Goal: Task Accomplishment & Management: Use online tool/utility

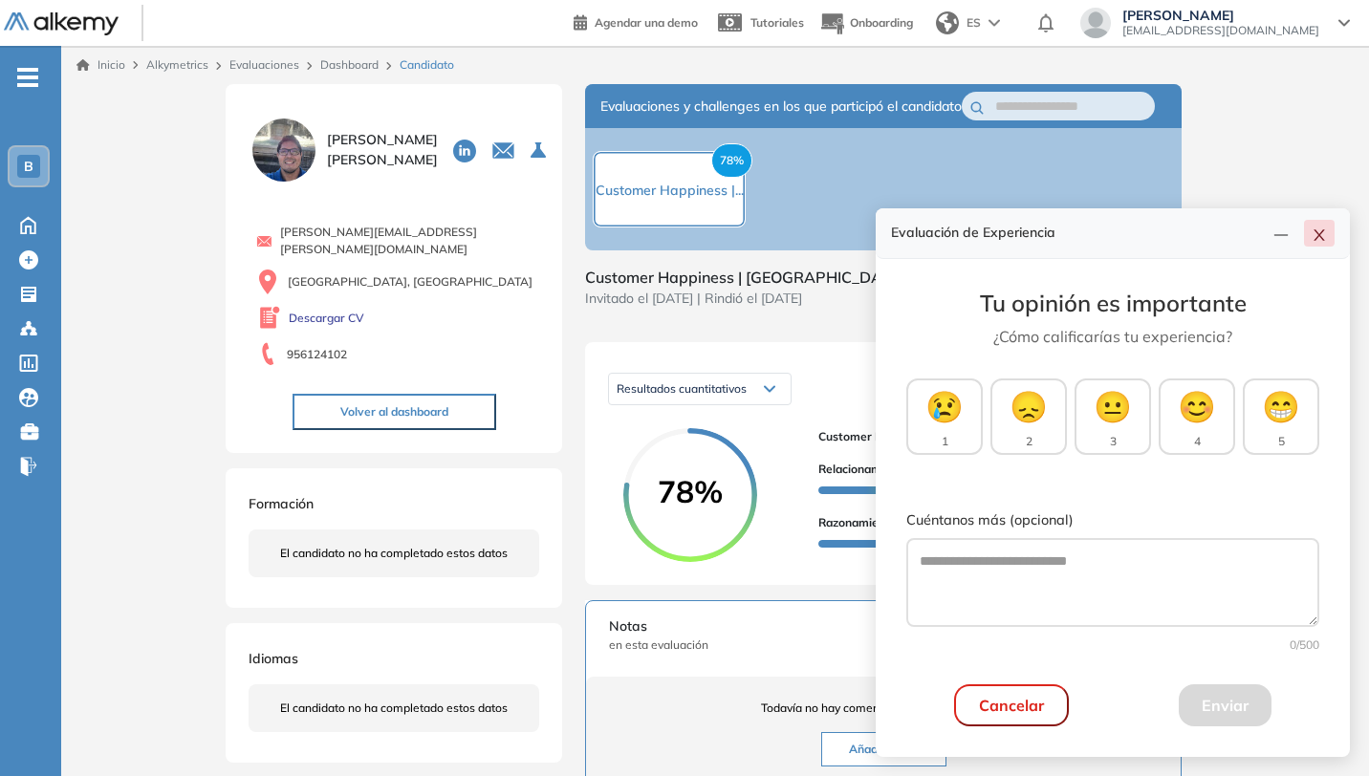
click at [1317, 246] on button "button" at bounding box center [1319, 233] width 31 height 27
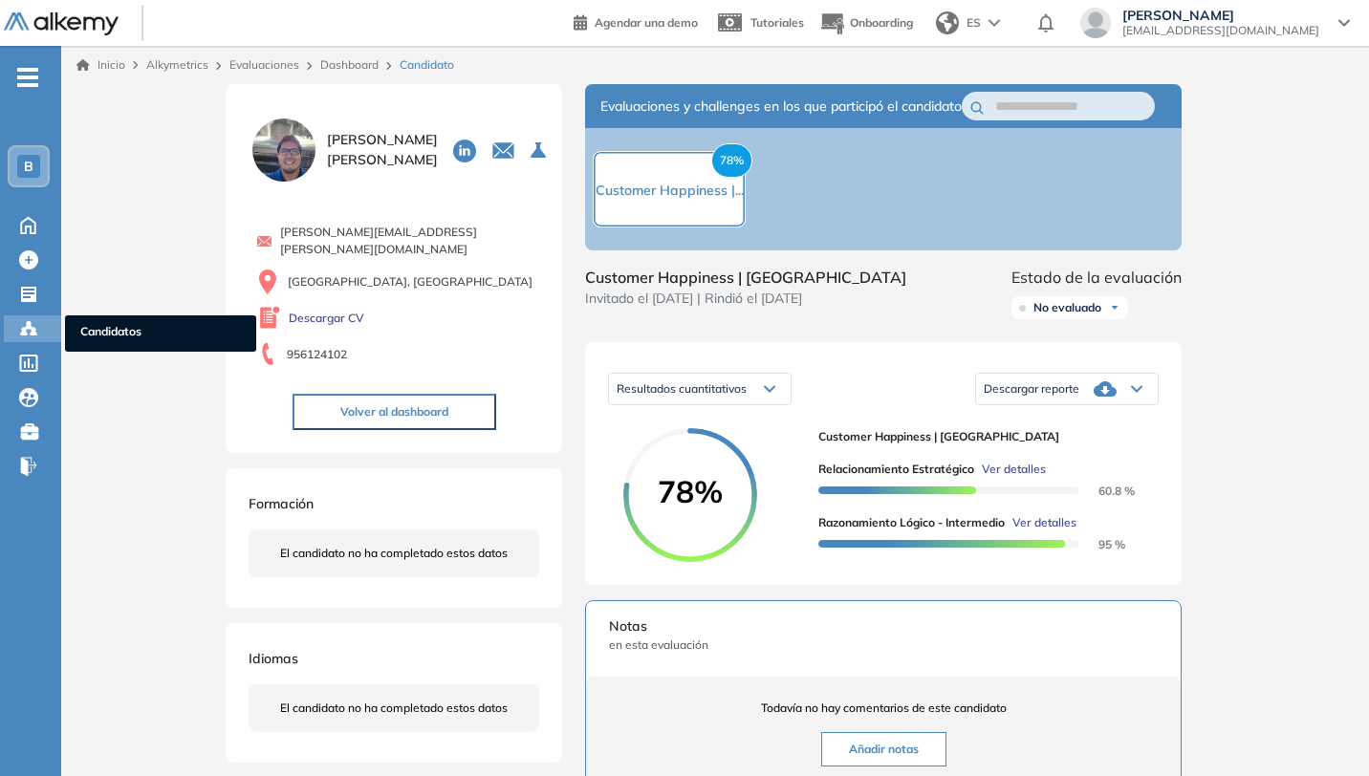
click at [28, 336] on icon at bounding box center [28, 328] width 19 height 19
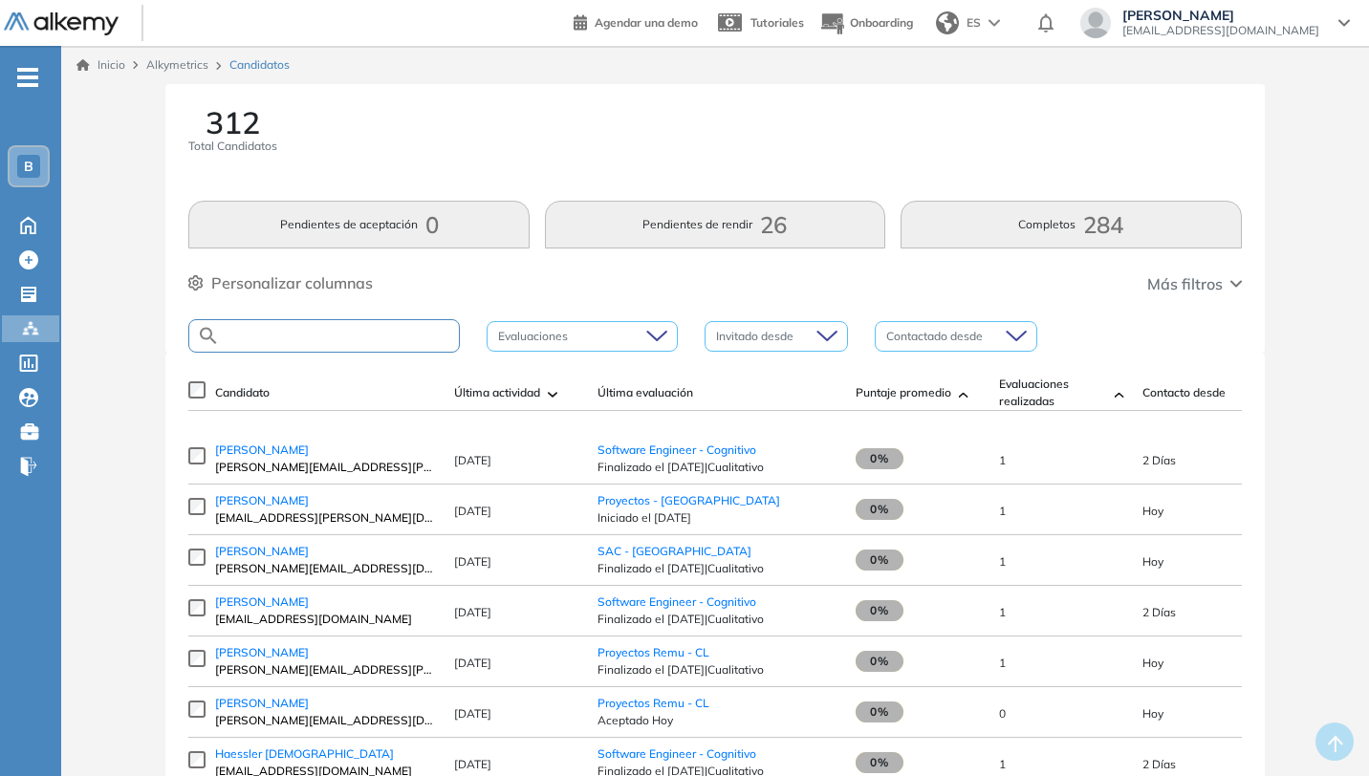
click at [419, 335] on input "text" at bounding box center [339, 336] width 239 height 14
type input "**********"
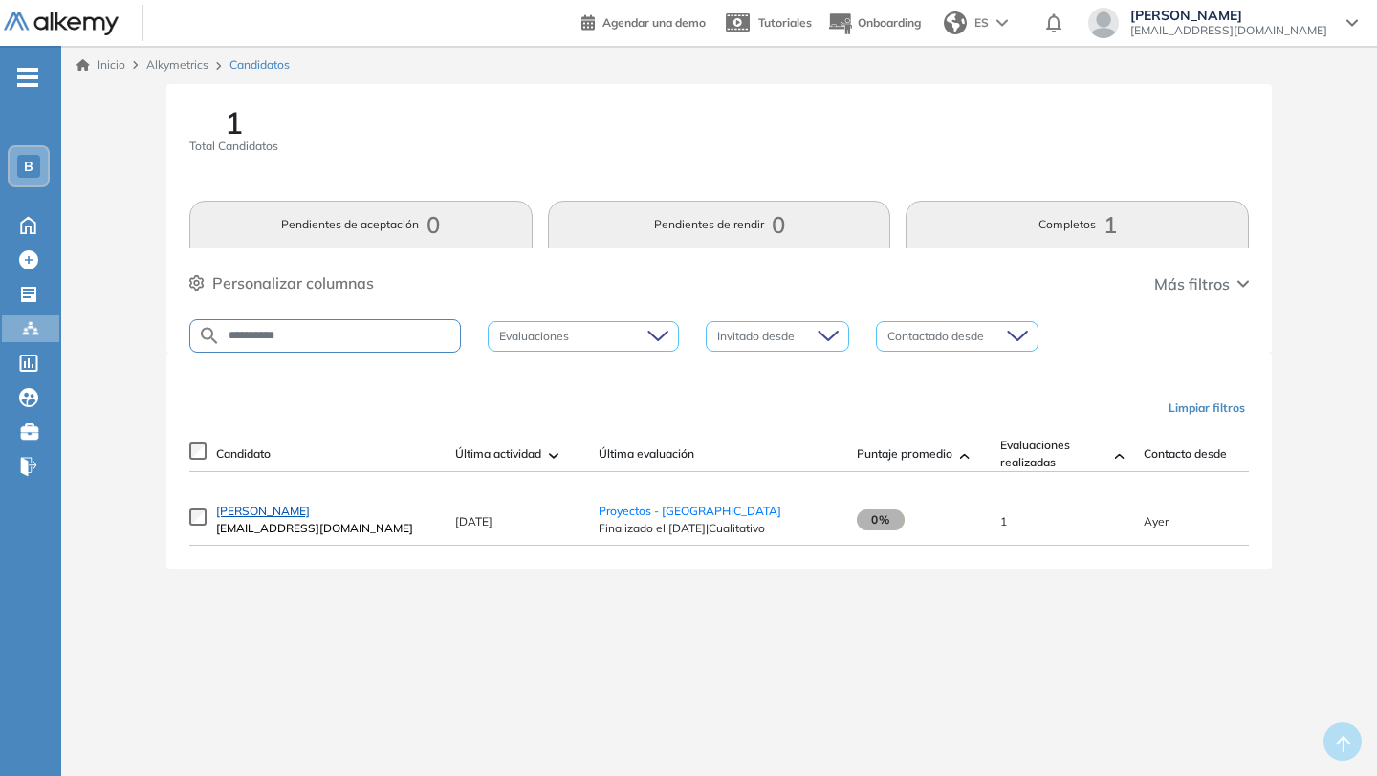
click at [290, 517] on span "[PERSON_NAME]" at bounding box center [263, 511] width 94 height 14
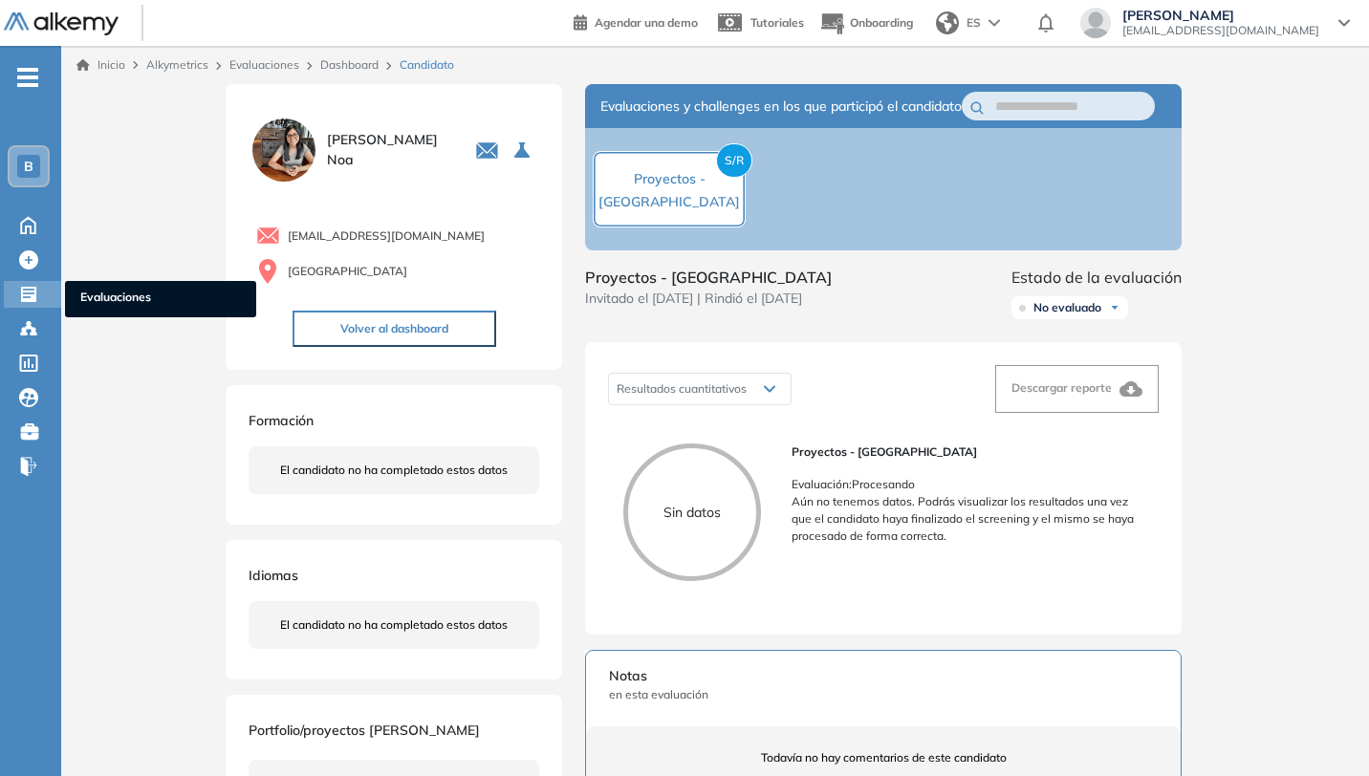
click at [29, 303] on icon at bounding box center [28, 294] width 19 height 19
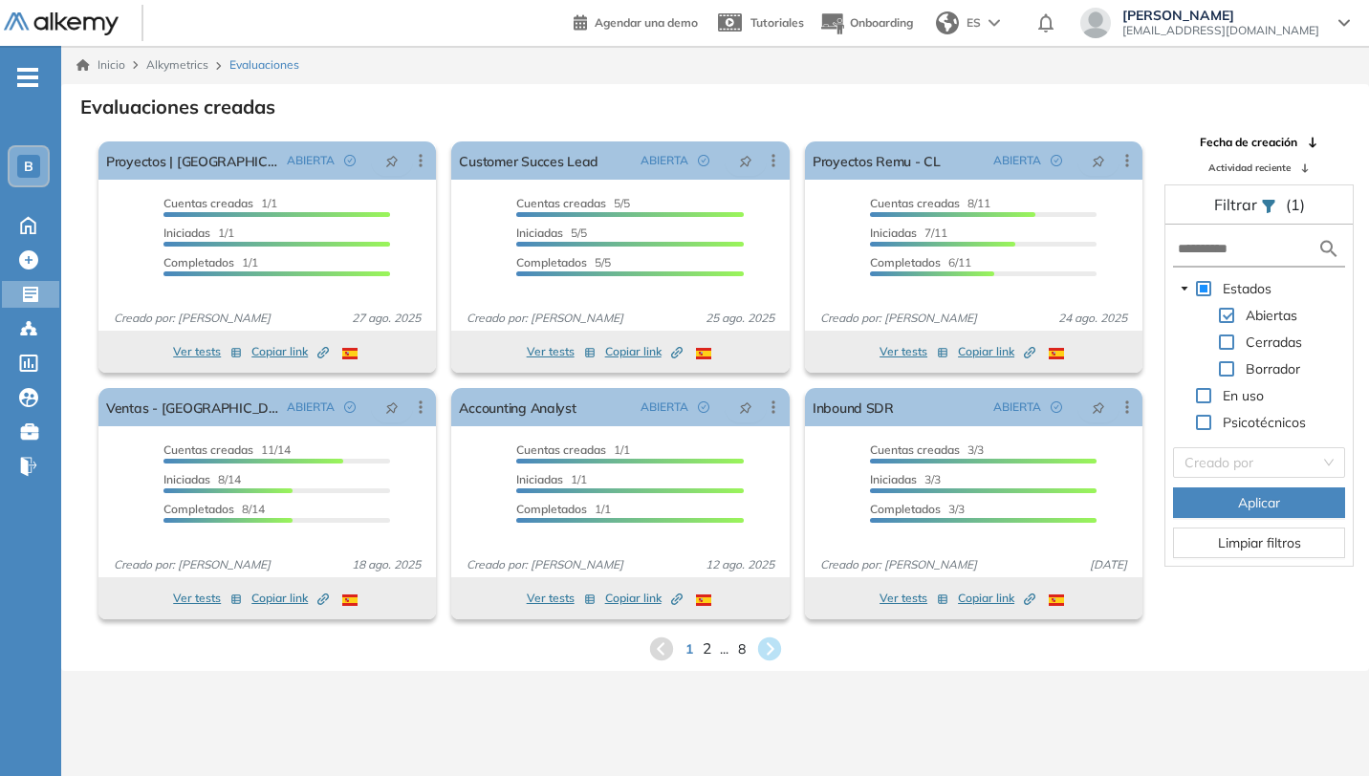
click at [706, 650] on span "2" at bounding box center [706, 649] width 9 height 22
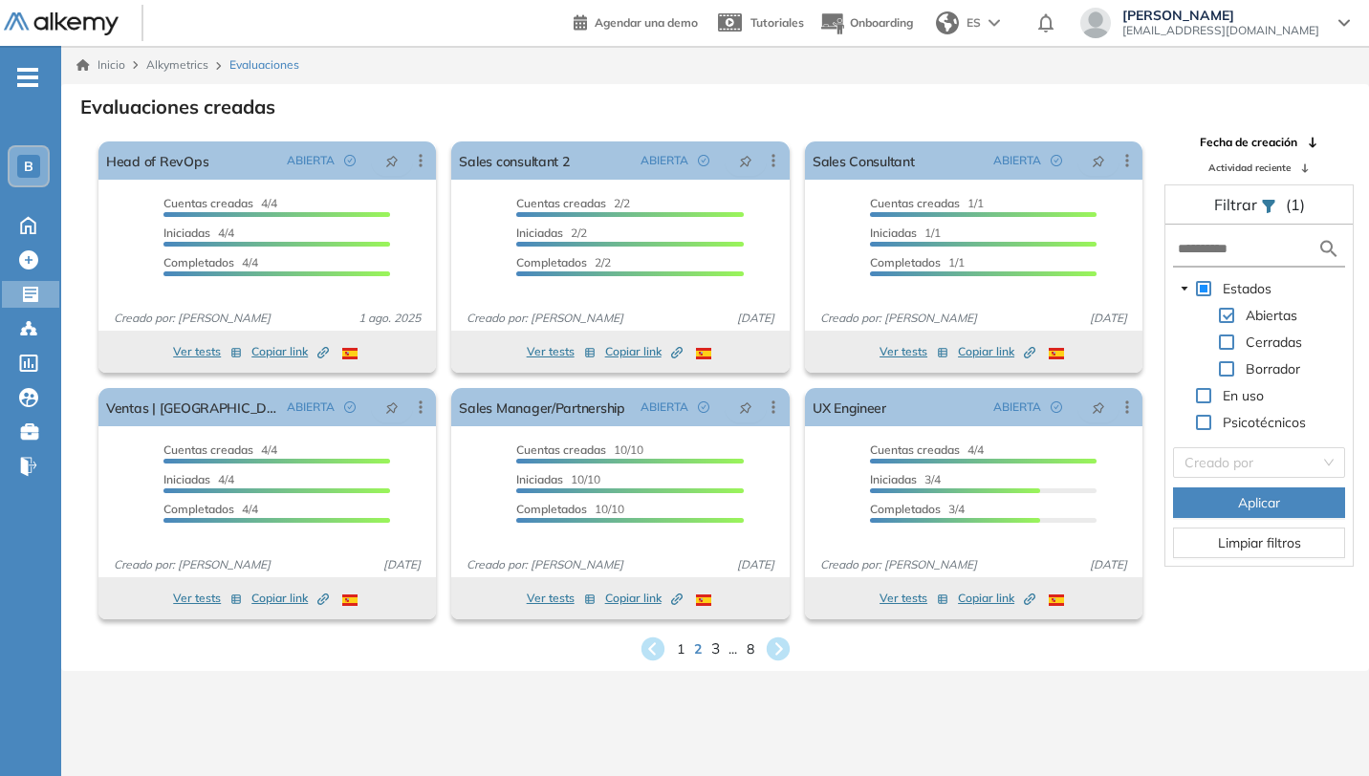
click at [713, 650] on span "3" at bounding box center [714, 649] width 9 height 22
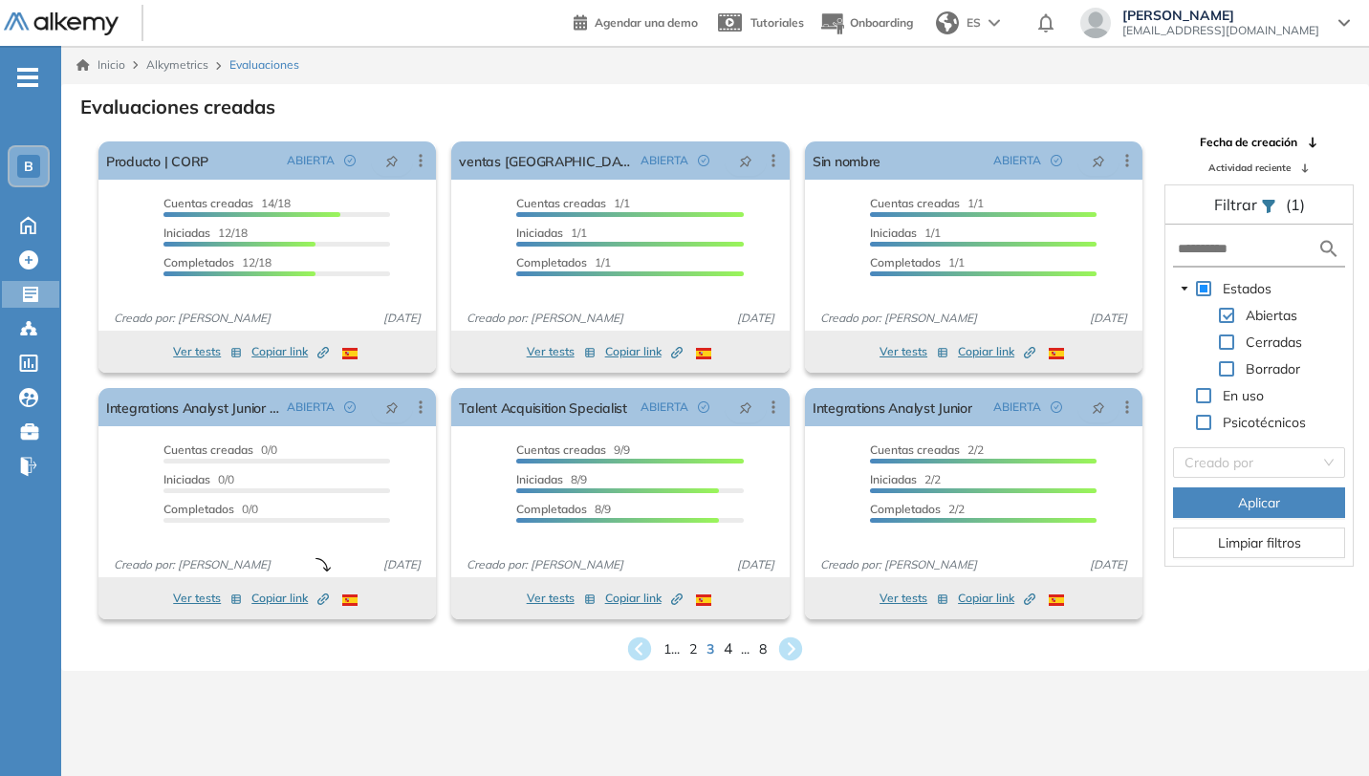
click at [729, 650] on span "4" at bounding box center [728, 649] width 9 height 22
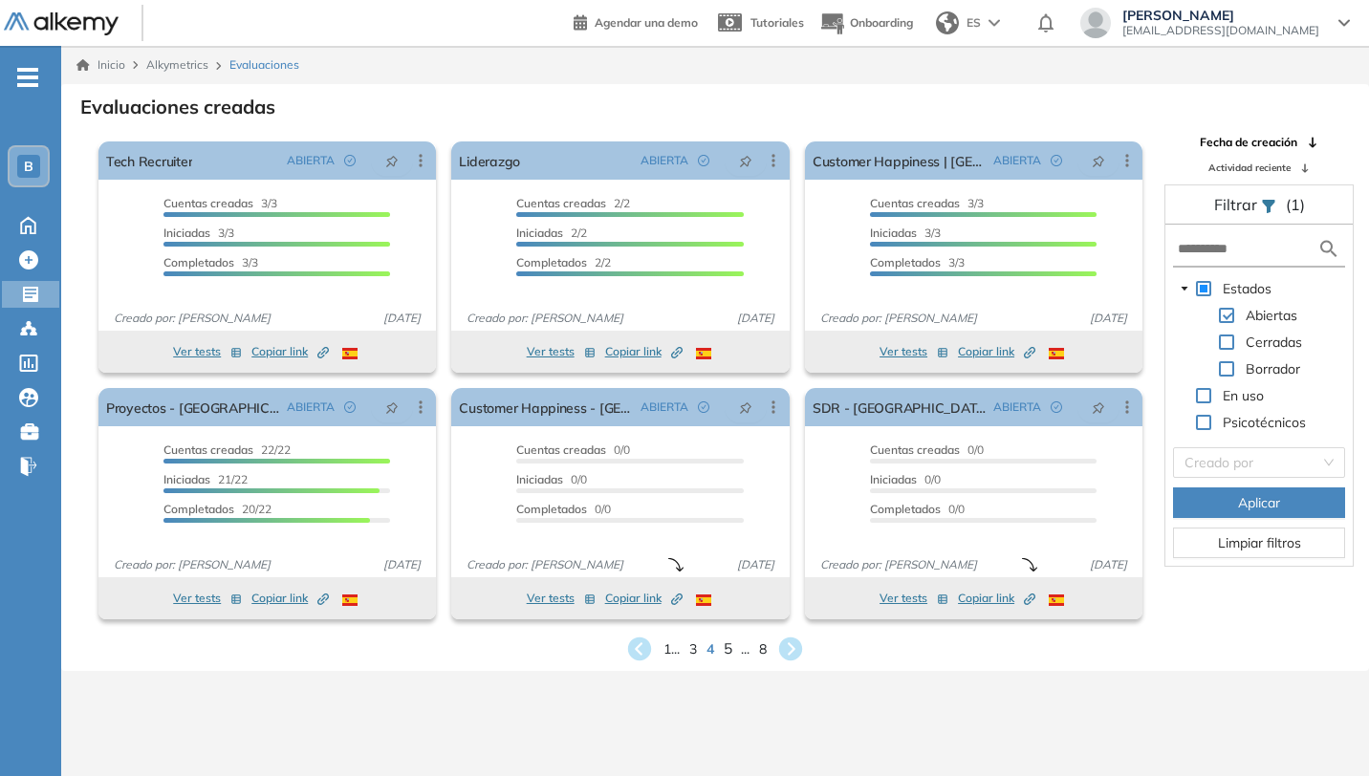
click at [727, 648] on span "5" at bounding box center [728, 649] width 9 height 22
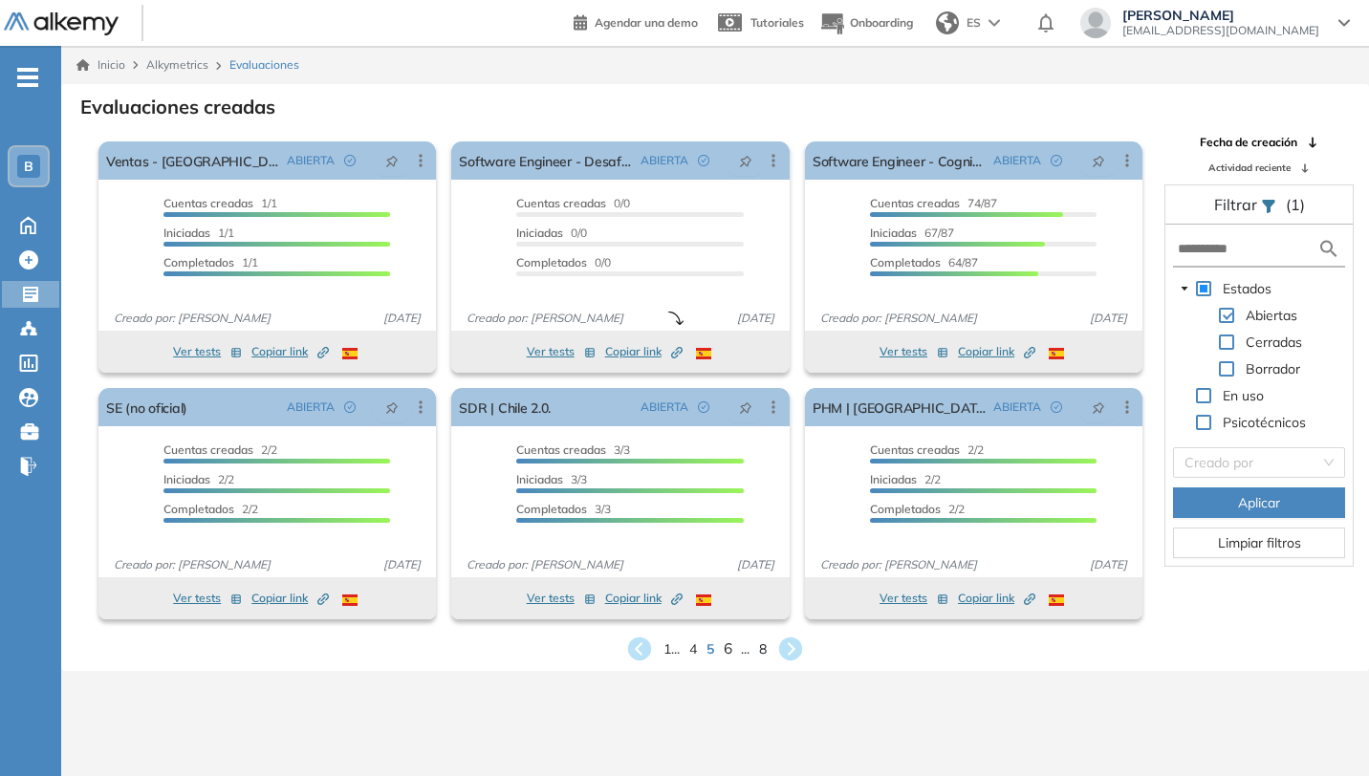
click at [727, 647] on span "6" at bounding box center [728, 649] width 9 height 22
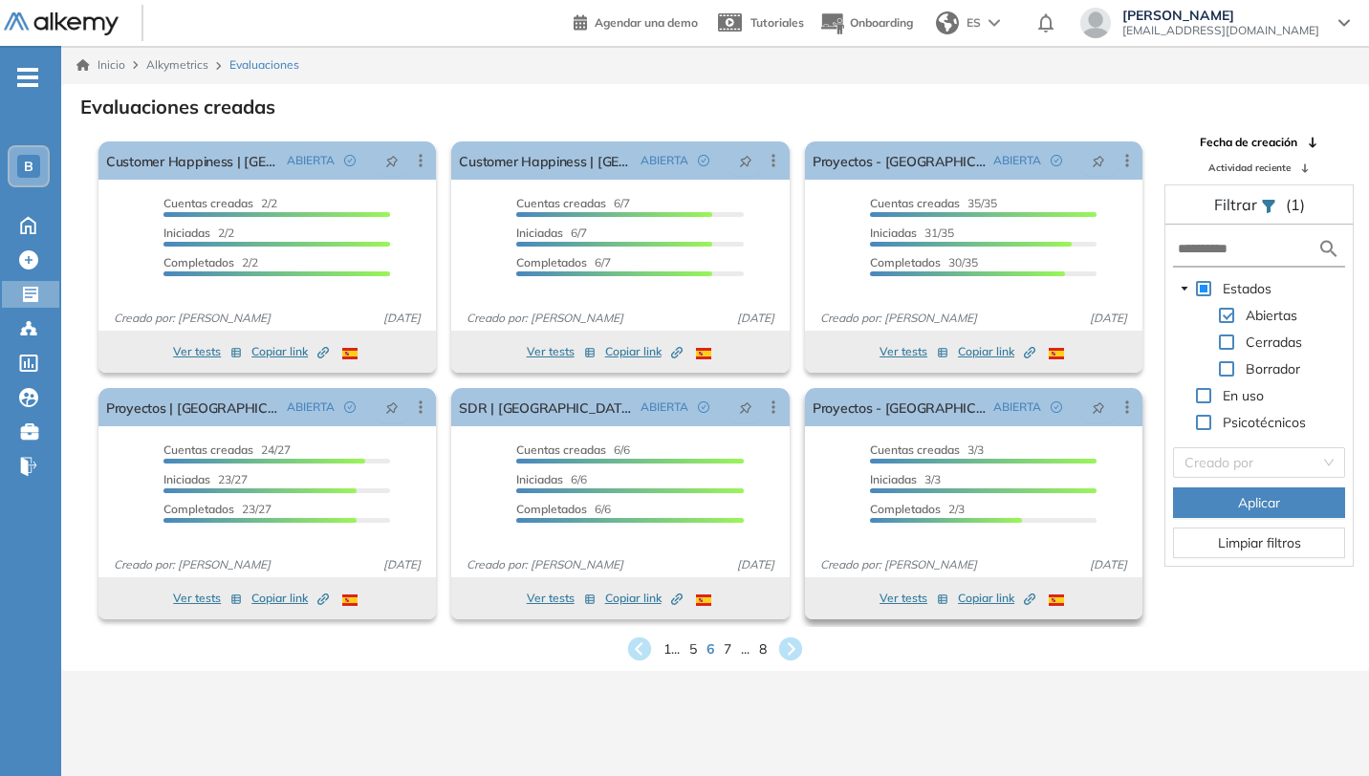
click at [1002, 600] on span "Copiar link Created by potrace 1.16, written by [PERSON_NAME] [DATE]-[DATE]" at bounding box center [996, 598] width 77 height 17
click at [913, 597] on button "Ver tests" at bounding box center [914, 598] width 69 height 23
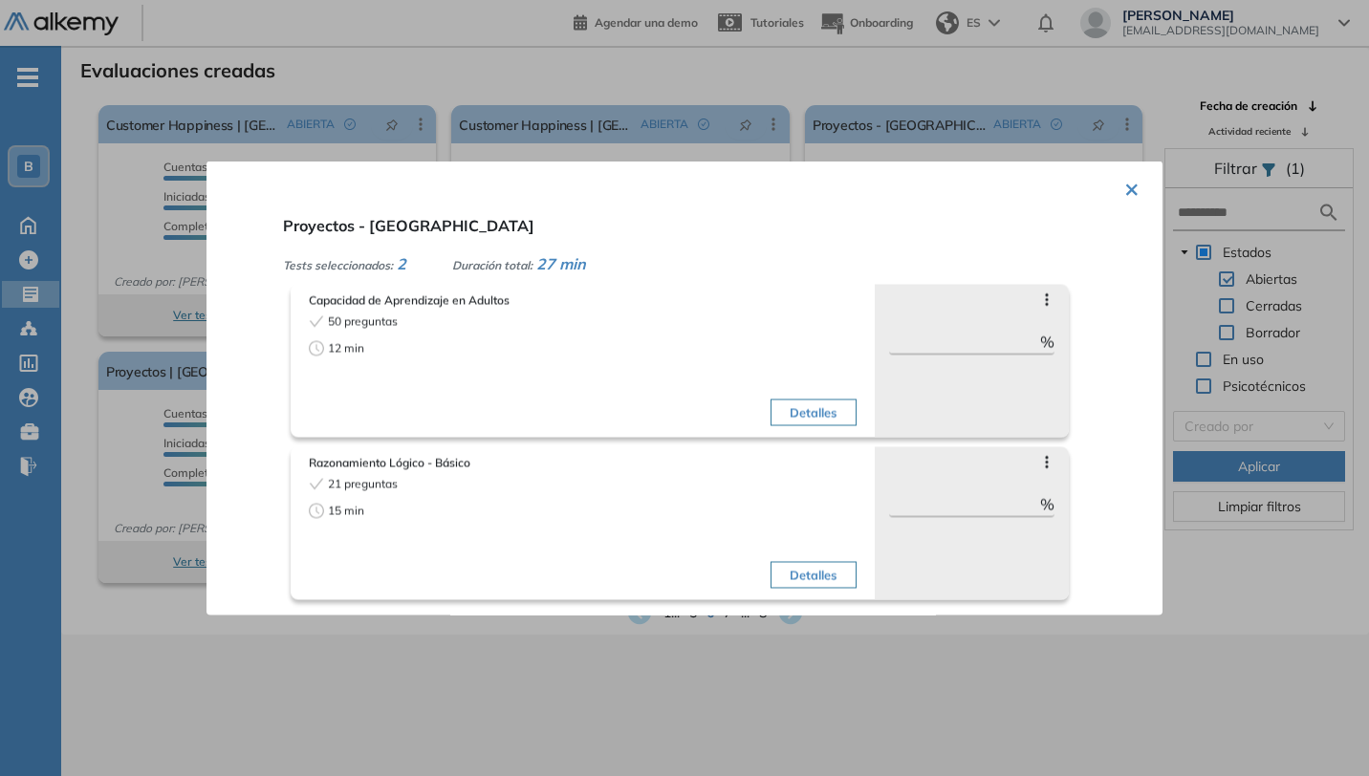
scroll to position [46, 0]
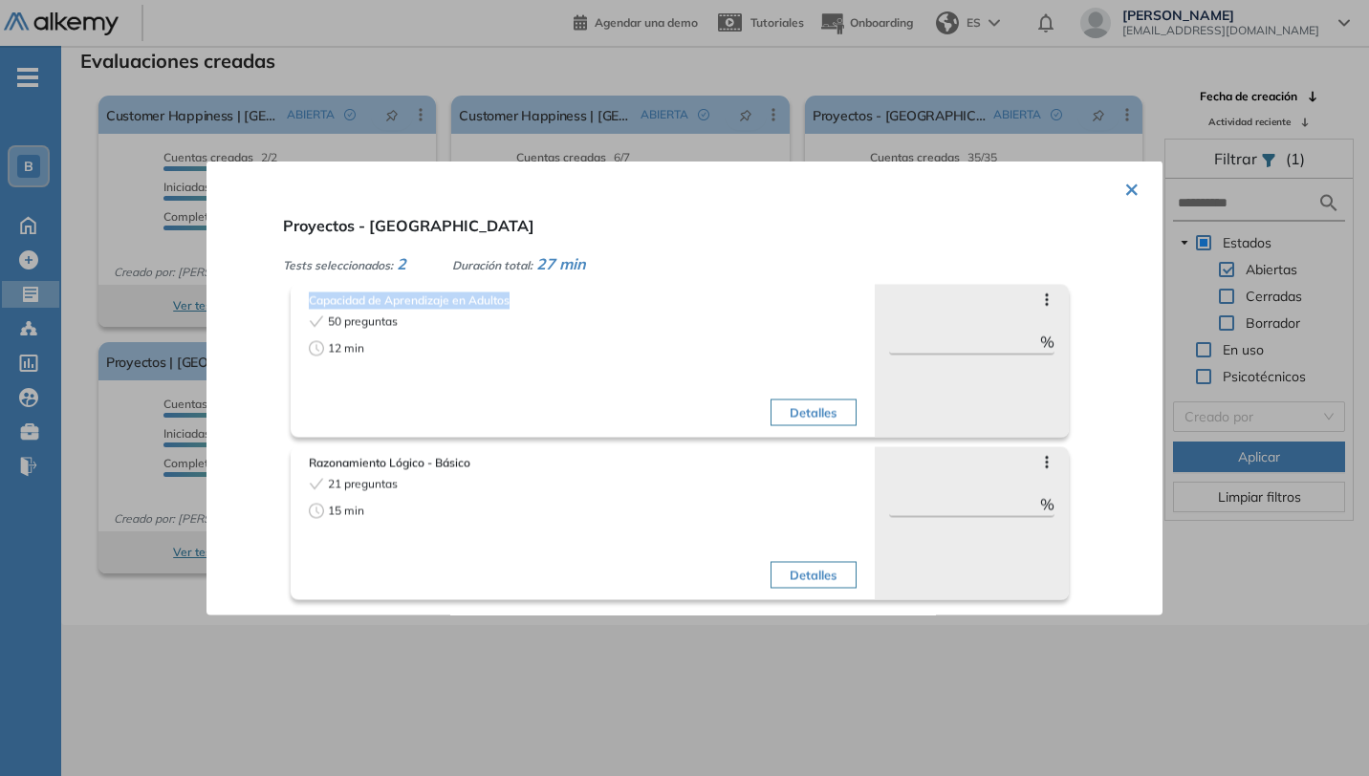
drag, startPoint x: 520, startPoint y: 295, endPoint x: 312, endPoint y: 295, distance: 208.4
click at [312, 295] on span "Capacidad de Aprendizaje en Adultos" at bounding box center [583, 301] width 548 height 17
copy span "Capacidad de Aprendizaje en Adultos"
click at [1124, 190] on button "×" at bounding box center [1131, 187] width 15 height 37
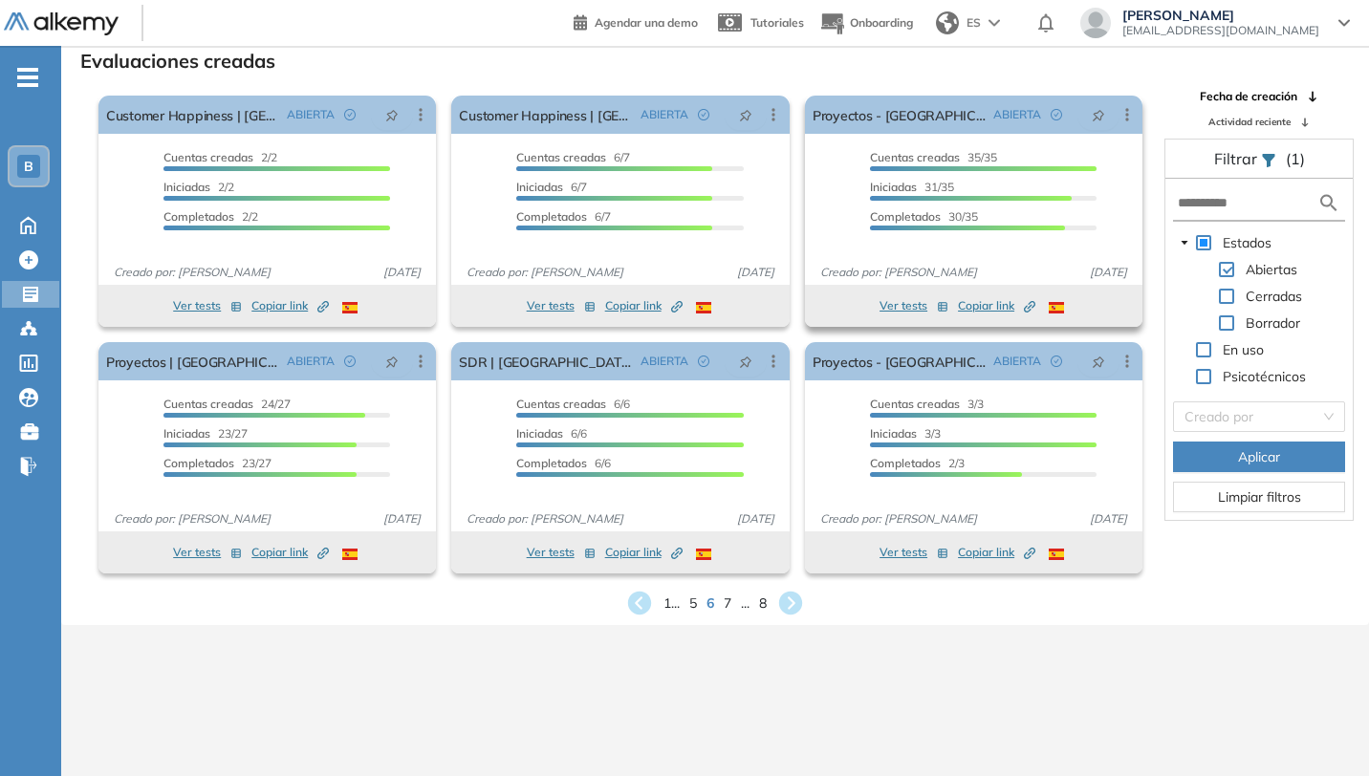
click at [908, 303] on button "Ver tests" at bounding box center [914, 305] width 69 height 23
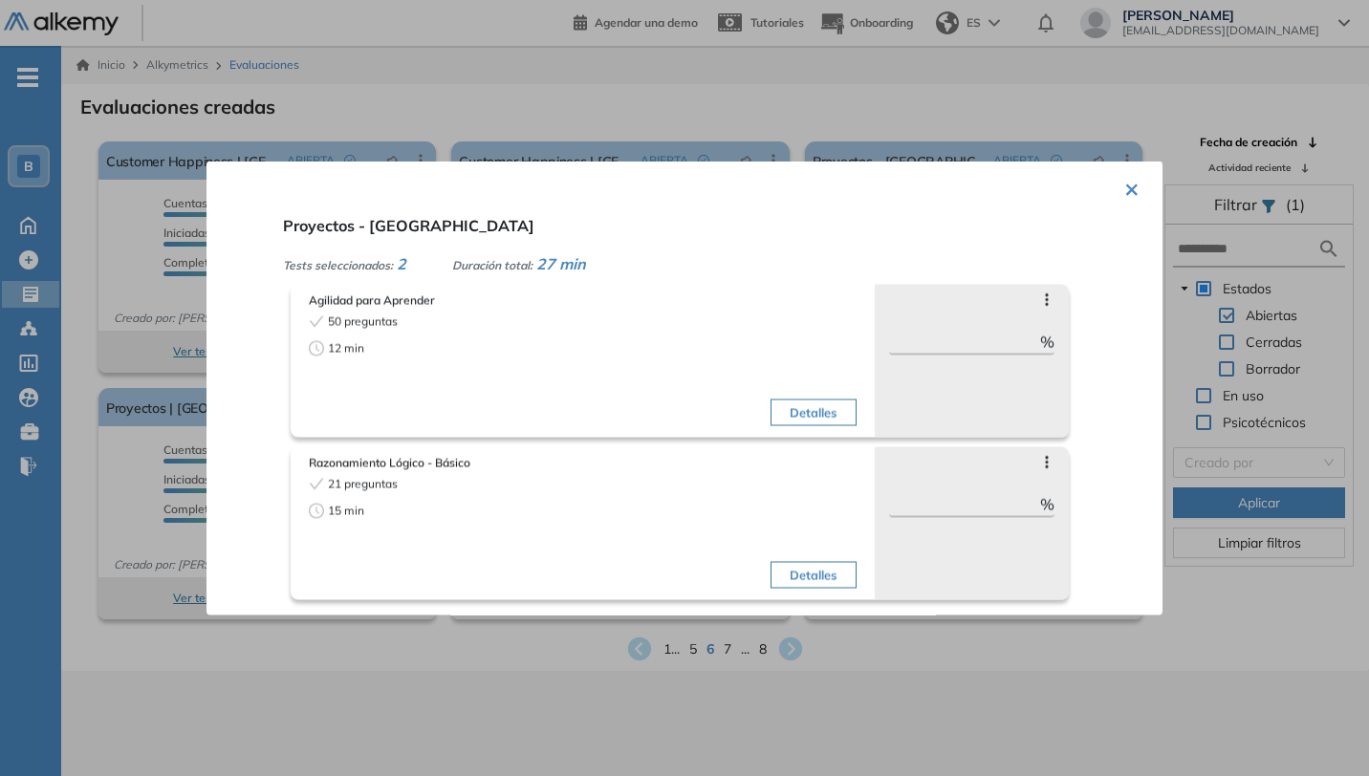
scroll to position [39, 0]
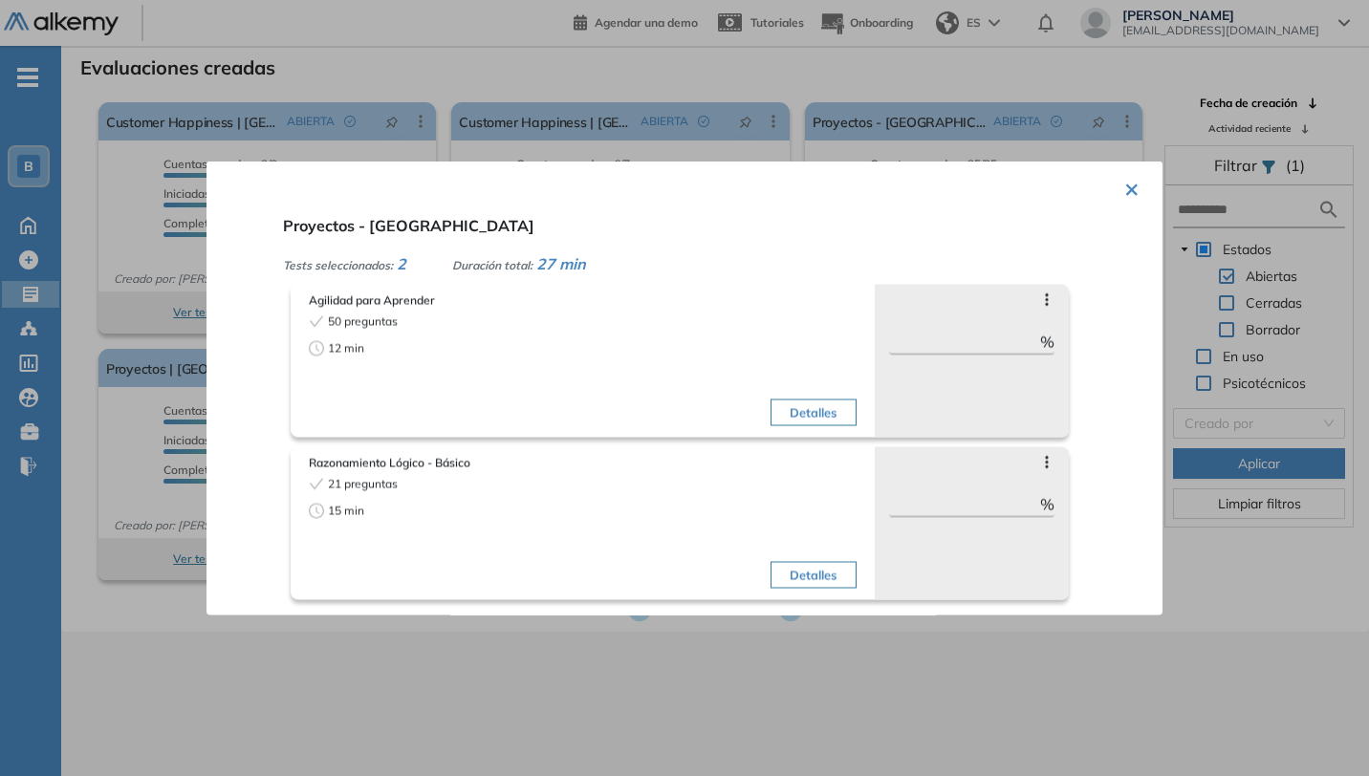
click at [1132, 188] on div "× Proyectos - [GEOGRAPHIC_DATA] Tests seleccionados: 2 Duración total: 27 min A…" at bounding box center [685, 389] width 956 height 454
click at [1125, 187] on button "×" at bounding box center [1131, 187] width 15 height 37
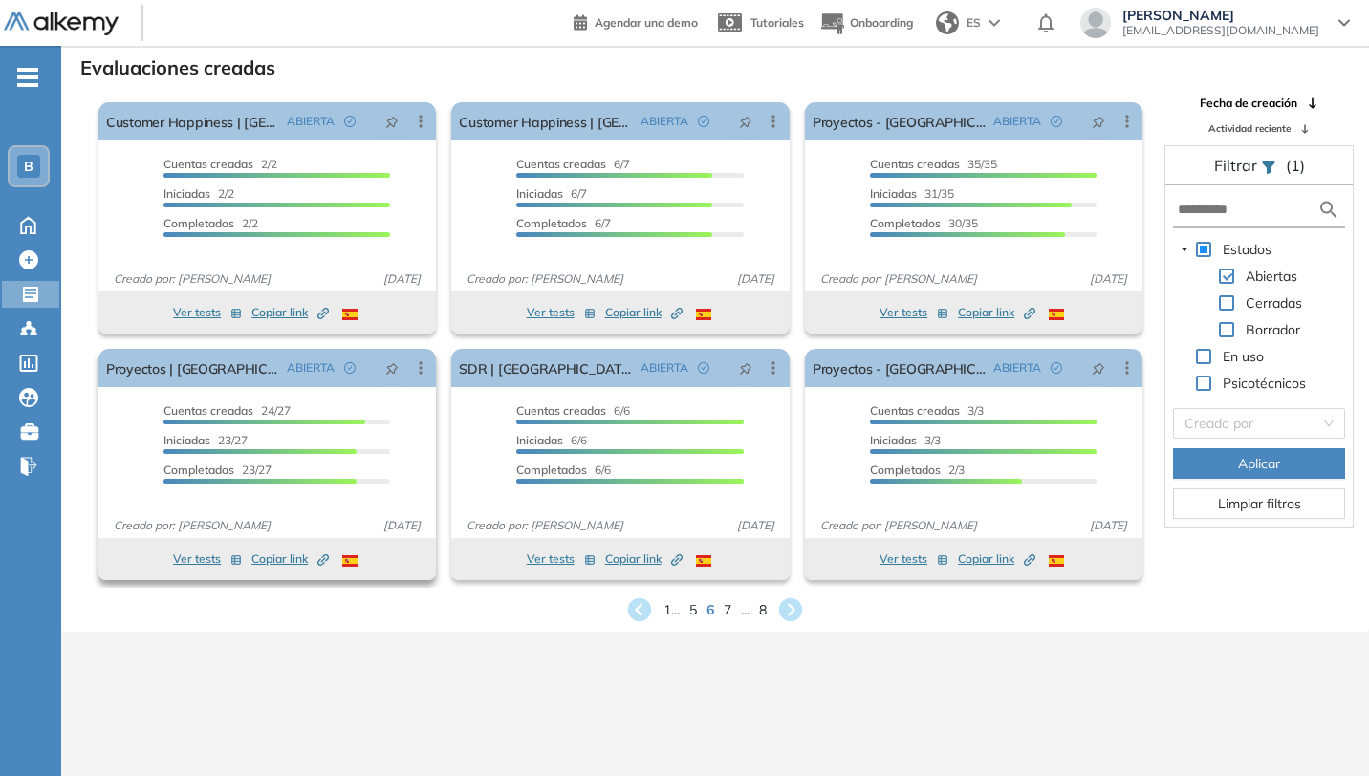
click at [205, 556] on button "Ver tests" at bounding box center [207, 559] width 69 height 23
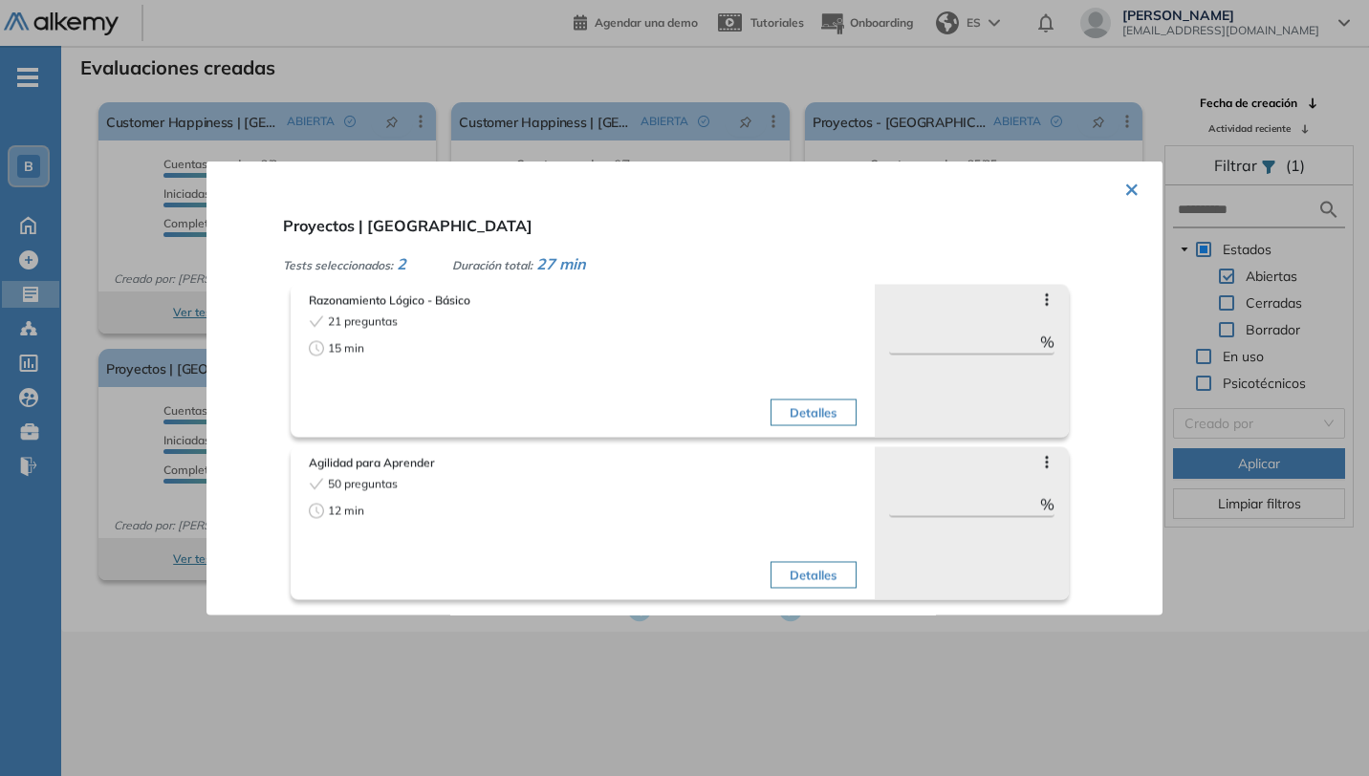
click at [1132, 190] on div "× Proyectos | Chile Tests seleccionados: 2 Duración total: 27 min Razonamiento …" at bounding box center [685, 389] width 956 height 454
click at [1111, 187] on div "× Proyectos | Chile Tests seleccionados: 2 Duración total: 27 min Razonamiento …" at bounding box center [685, 389] width 956 height 454
click at [1128, 191] on button "×" at bounding box center [1131, 187] width 15 height 37
